Goal: Task Accomplishment & Management: Manage account settings

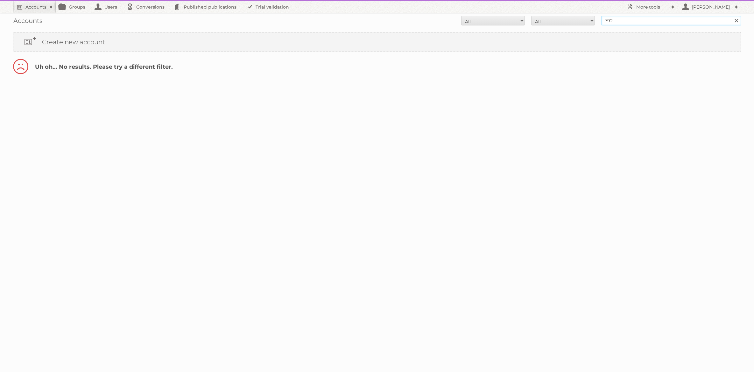
click at [649, 23] on input "792" at bounding box center [671, 21] width 140 height 10
type input "[PERSON_NAME]"
click at [731, 16] on input "Search" at bounding box center [736, 21] width 10 height 10
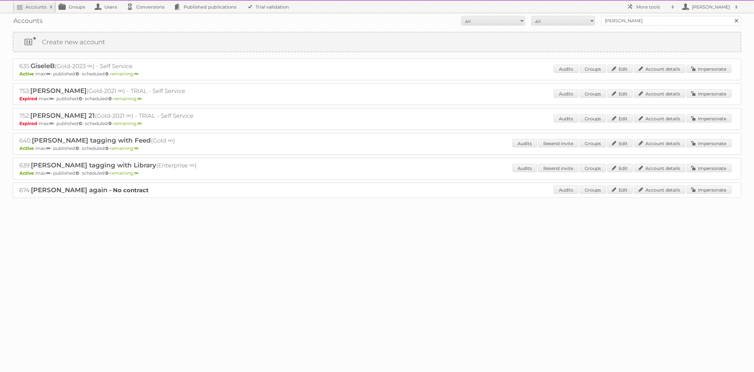
click at [728, 172] on div "Audits Resend invite Groups Edit Account details Impersonate" at bounding box center [621, 169] width 219 height 10
click at [725, 169] on link "Impersonate" at bounding box center [708, 168] width 45 height 8
click at [21, 165] on h2 "639: Paolo SKU tagging with Library (Enterprise ∞)" at bounding box center [130, 165] width 223 height 8
copy h2 "639"
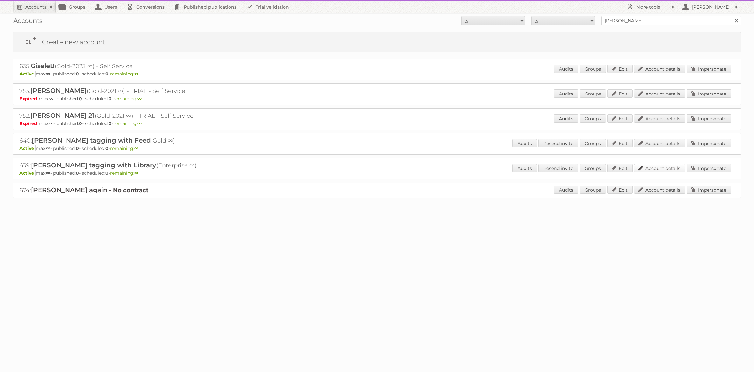
click at [659, 172] on link "Account details" at bounding box center [659, 168] width 51 height 8
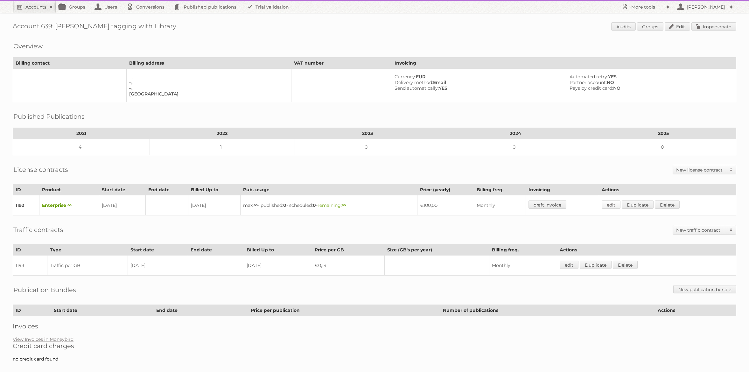
click at [618, 207] on link "edit" at bounding box center [611, 204] width 19 height 8
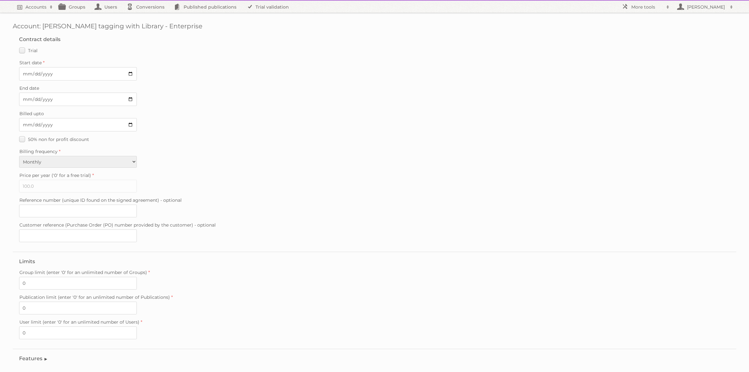
click at [527, 185] on div "Price per year ('0' for a free trial) 100.0" at bounding box center [374, 182] width 711 height 22
click at [43, 359] on legend "Features" at bounding box center [33, 358] width 29 height 6
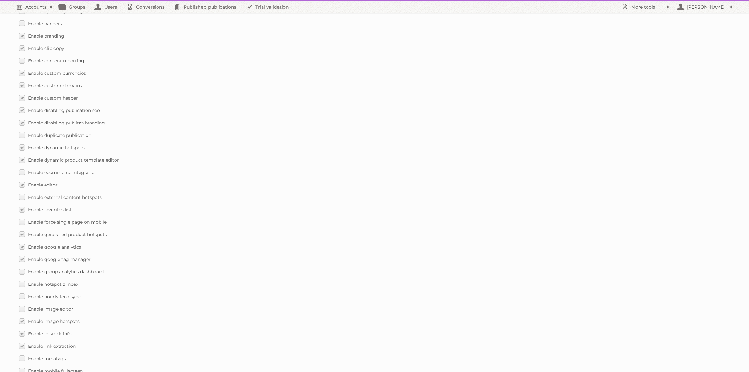
scroll to position [730, 0]
click at [35, 188] on span "Enable publication preview" at bounding box center [58, 186] width 60 height 6
click at [0, 0] on input "Enable publication preview" at bounding box center [0, 0] width 0 height 0
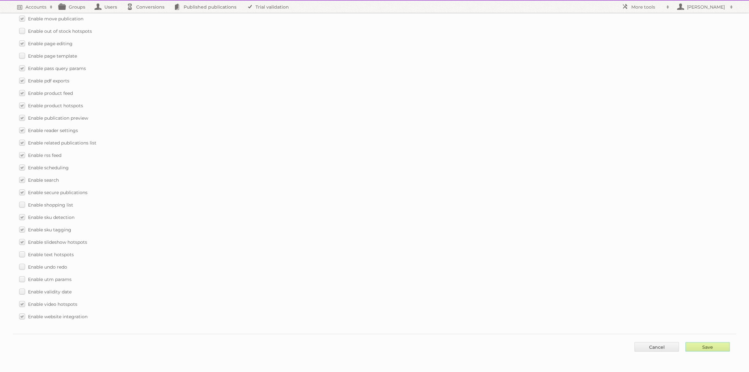
click at [713, 347] on input "Save" at bounding box center [707, 347] width 45 height 10
